Goal: Browse casually

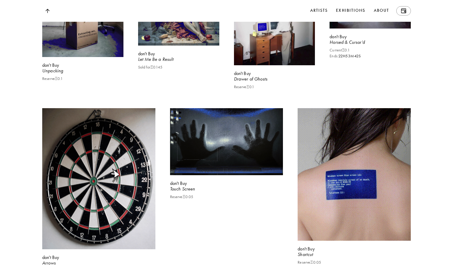
scroll to position [7807, 0]
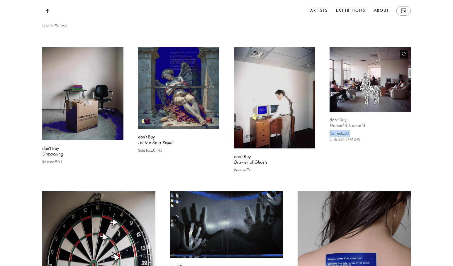
drag, startPoint x: 326, startPoint y: 171, endPoint x: 346, endPoint y: 170, distance: 20.0
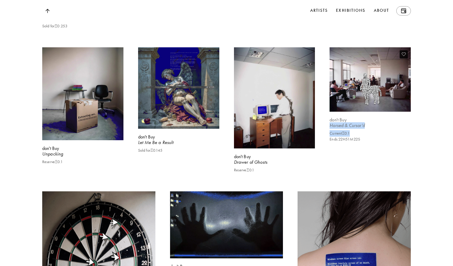
drag, startPoint x: 325, startPoint y: 164, endPoint x: 369, endPoint y: 168, distance: 44.5
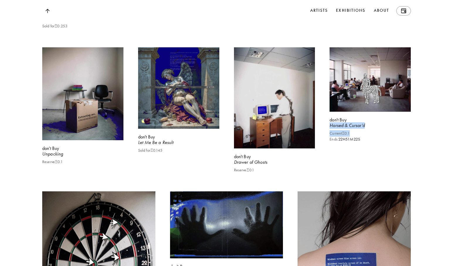
copy div "Horsed & Cursor’d Current Ξ 0.1"
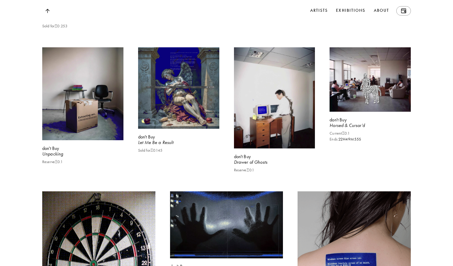
drag, startPoint x: 432, startPoint y: 124, endPoint x: 428, endPoint y: 124, distance: 3.8
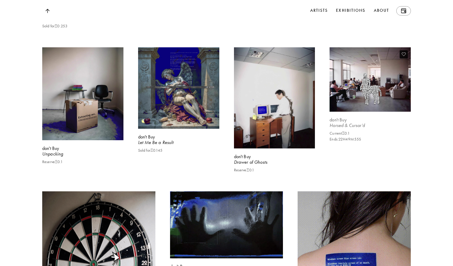
click at [372, 113] on video at bounding box center [371, 79] width 84 height 66
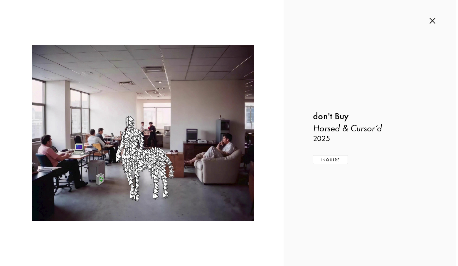
scroll to position [7869, 0]
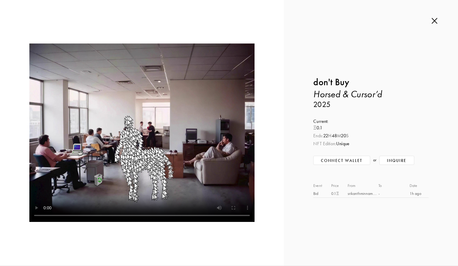
click at [433, 21] on img at bounding box center [434, 21] width 6 height 6
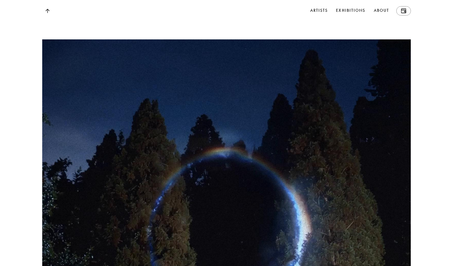
scroll to position [7308, 0]
